Goal: Find specific page/section: Find specific page/section

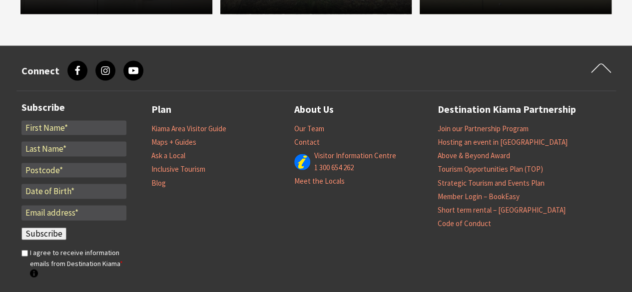
scroll to position [999, 0]
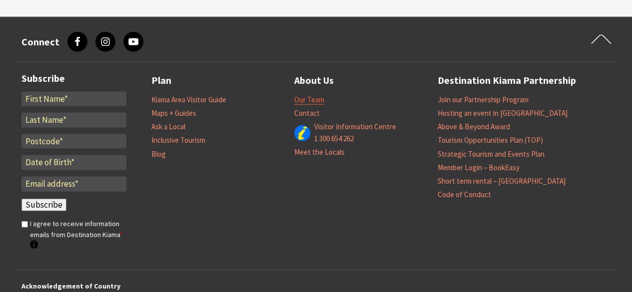
click at [318, 100] on link "Our Team" at bounding box center [309, 100] width 30 height 10
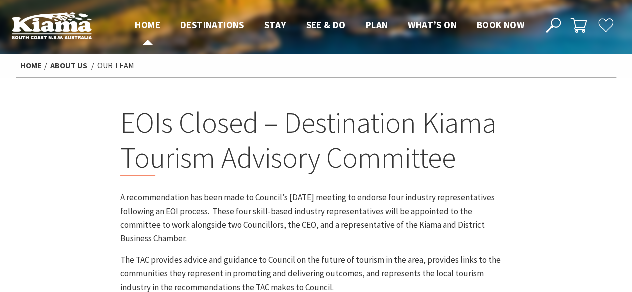
click at [151, 23] on span "Home" at bounding box center [147, 25] width 25 height 12
